Goal: Task Accomplishment & Management: Use online tool/utility

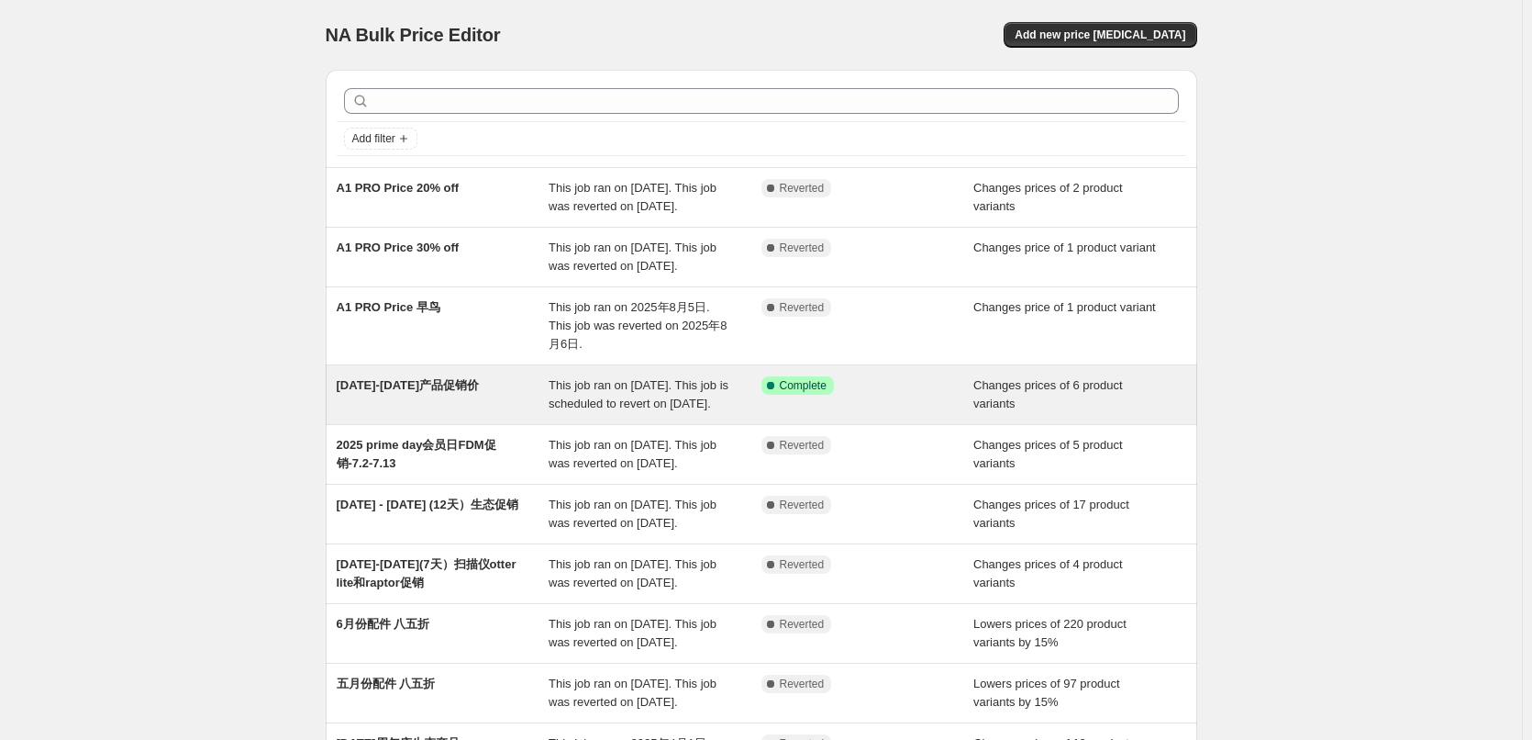
click at [638, 413] on div "This job ran on [DATE]. This job is scheduled to revert on [DATE]." at bounding box center [655, 394] width 213 height 37
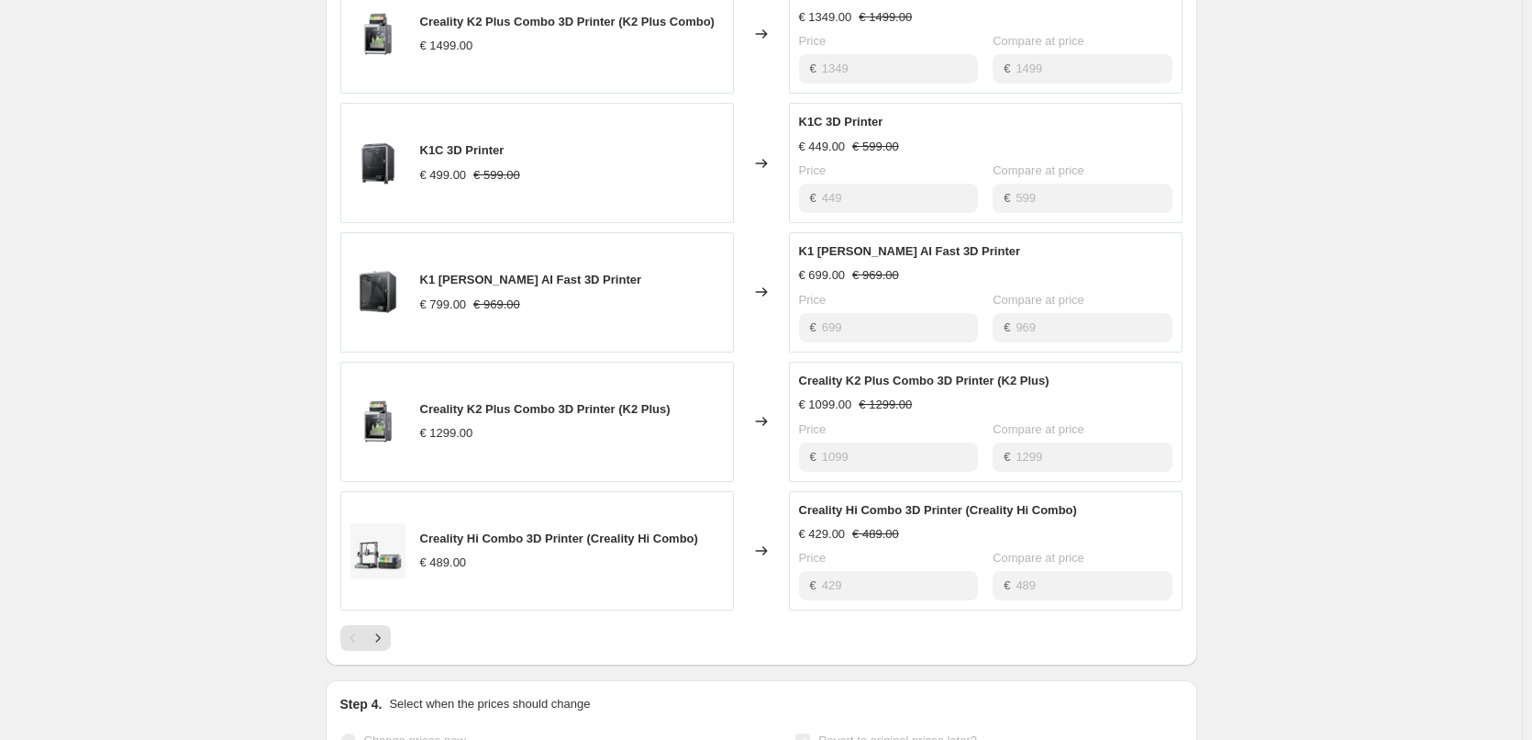
scroll to position [1009, 0]
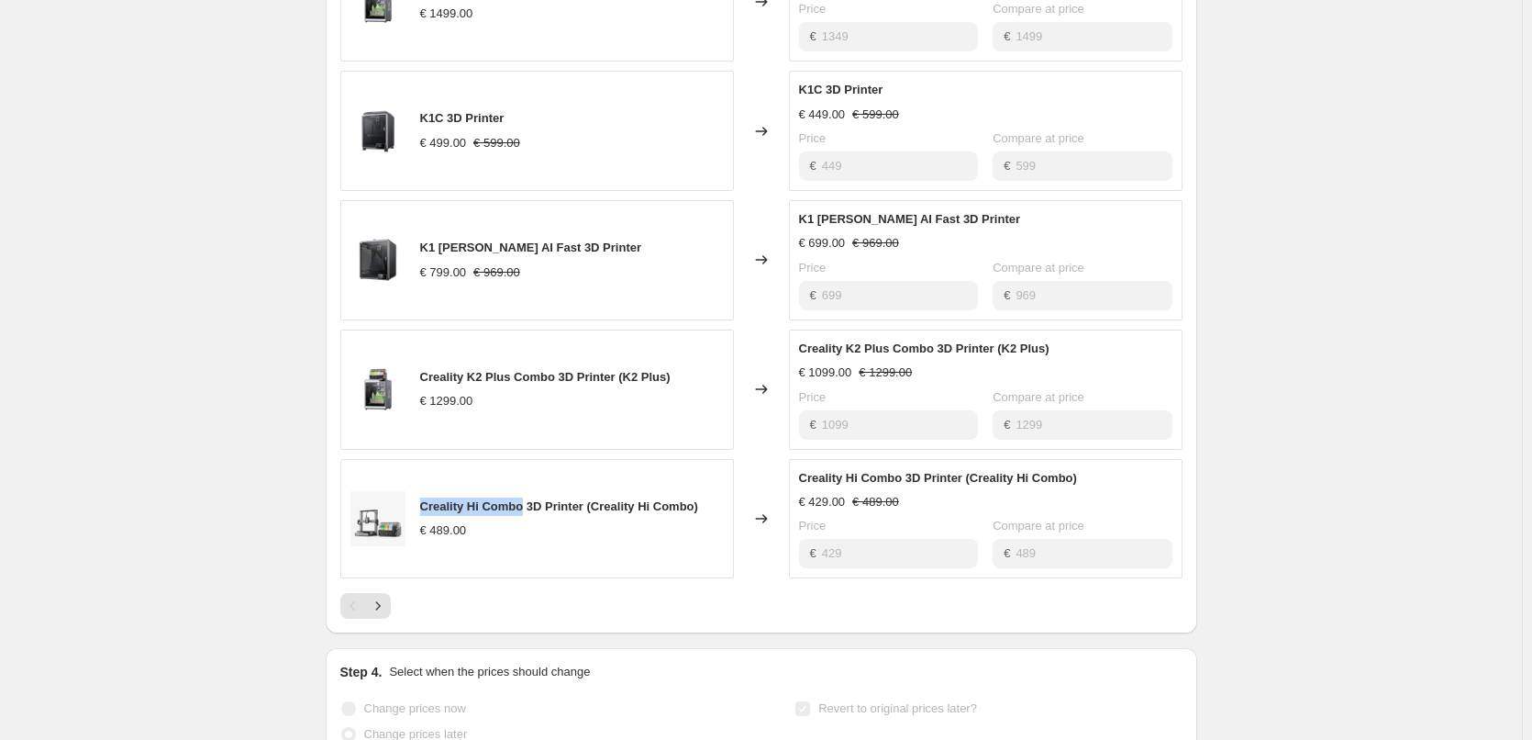
copy span "Creality Hi Combo"
drag, startPoint x: 420, startPoint y: 531, endPoint x: 530, endPoint y: 528, distance: 110.2
click at [530, 528] on div "Creality Hi Combo 3D Printer (Creality Hi Combo) € 489.00" at bounding box center [537, 519] width 394 height 120
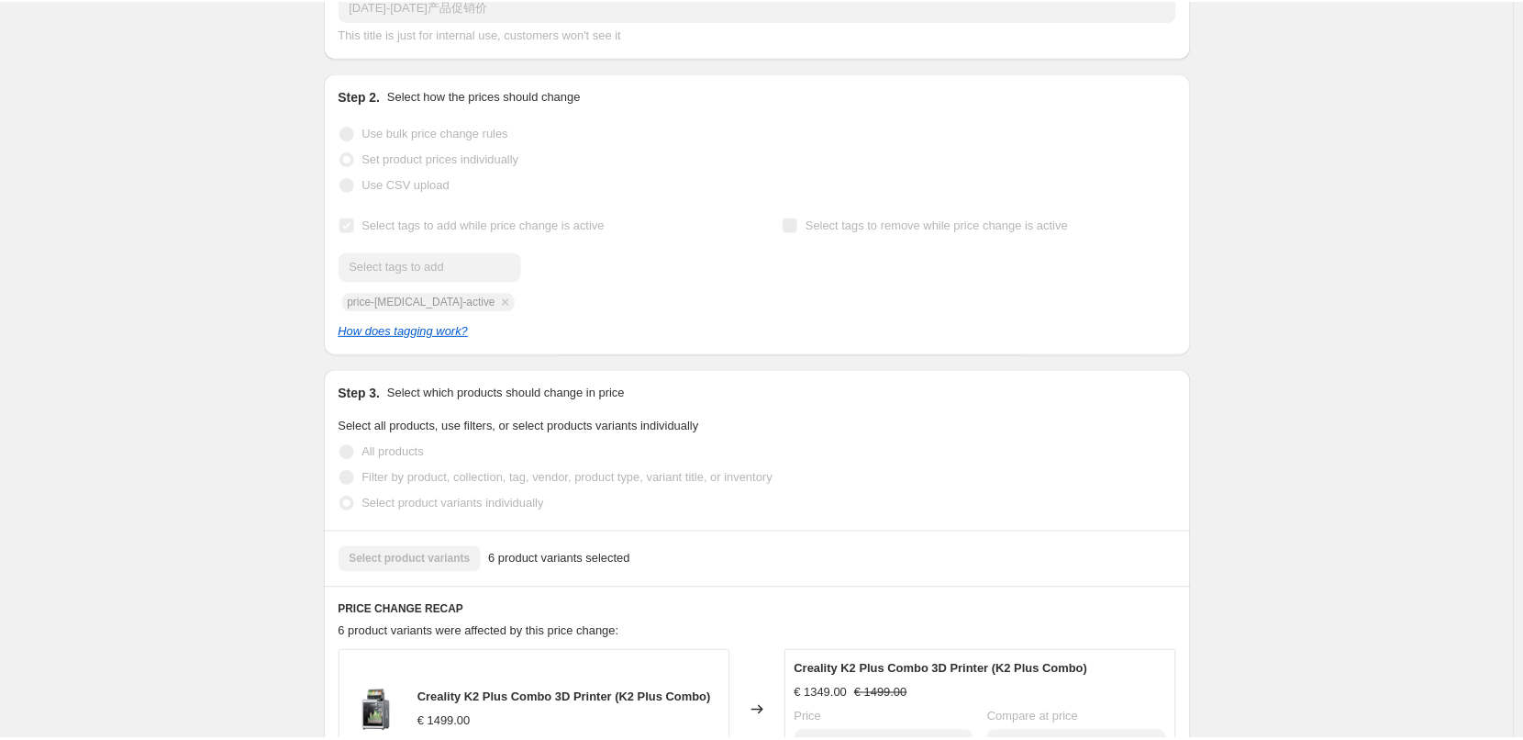
scroll to position [275, 0]
